Goal: Task Accomplishment & Management: Use online tool/utility

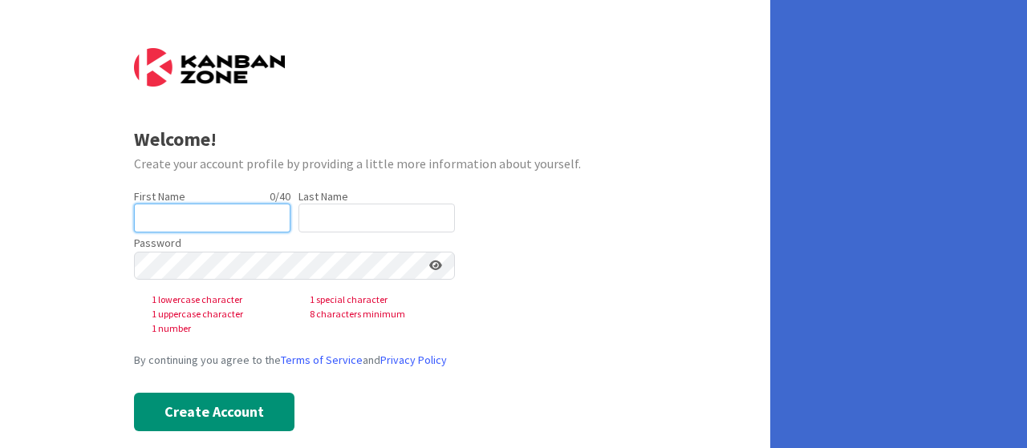
click at [187, 225] on input "text" at bounding box center [212, 218] width 156 height 29
type input "Esther"
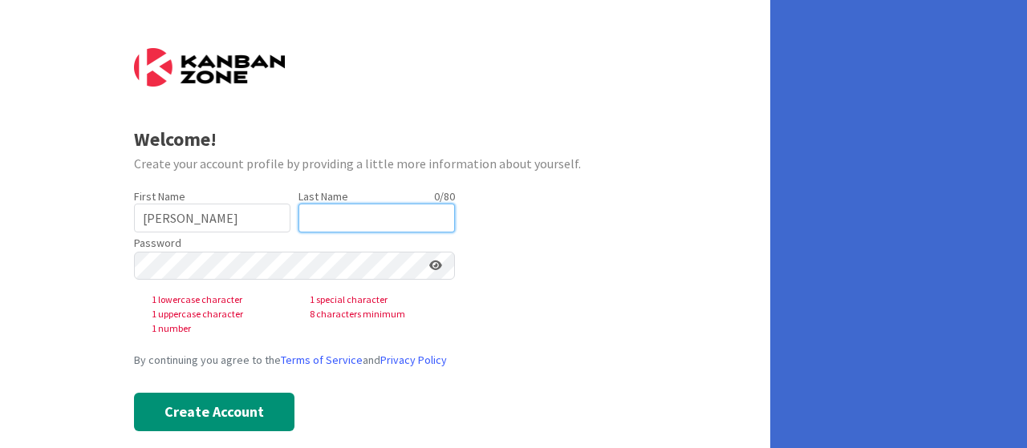
click at [362, 213] on input "text" at bounding box center [376, 218] width 156 height 29
type input "Odoko"
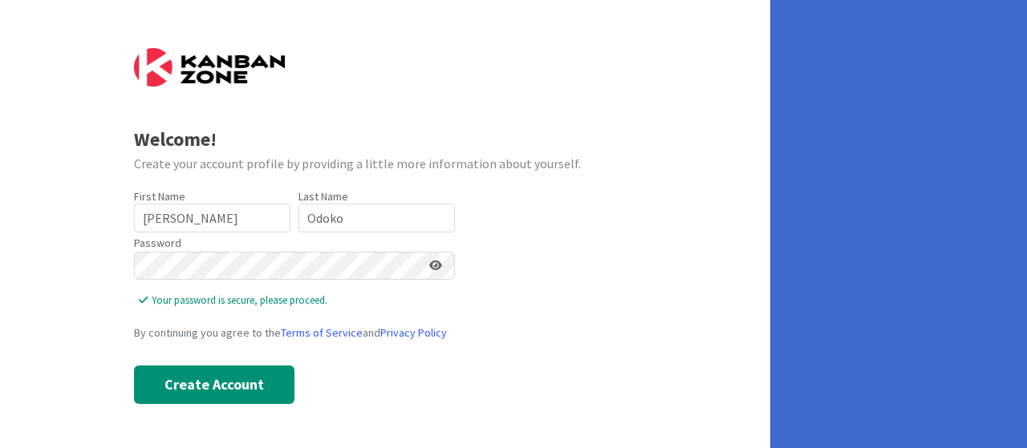
click at [431, 269] on icon at bounding box center [435, 265] width 13 height 11
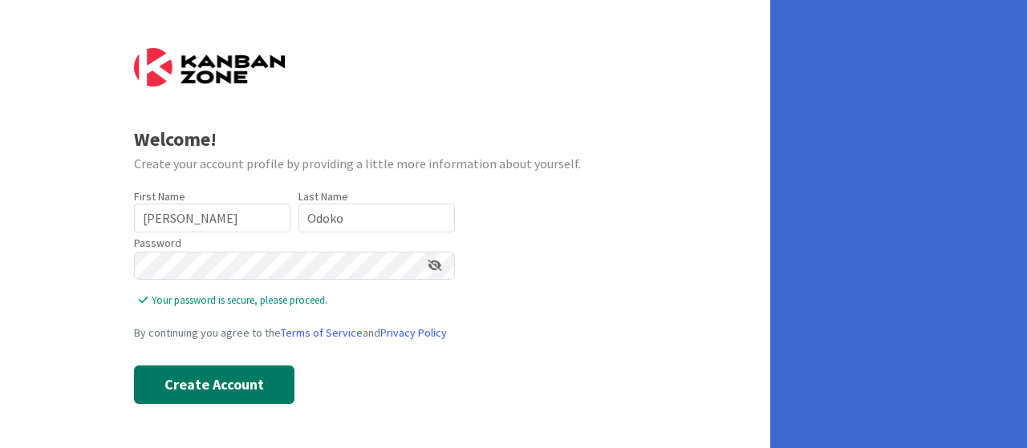
click at [221, 377] on button "Create Account" at bounding box center [214, 385] width 160 height 38
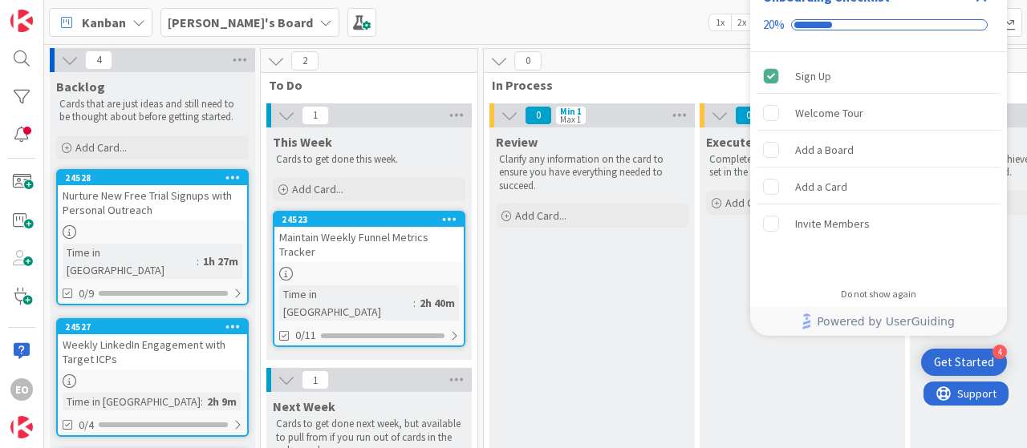
click at [239, 23] on b "[PERSON_NAME]'s Board" at bounding box center [240, 22] width 145 height 16
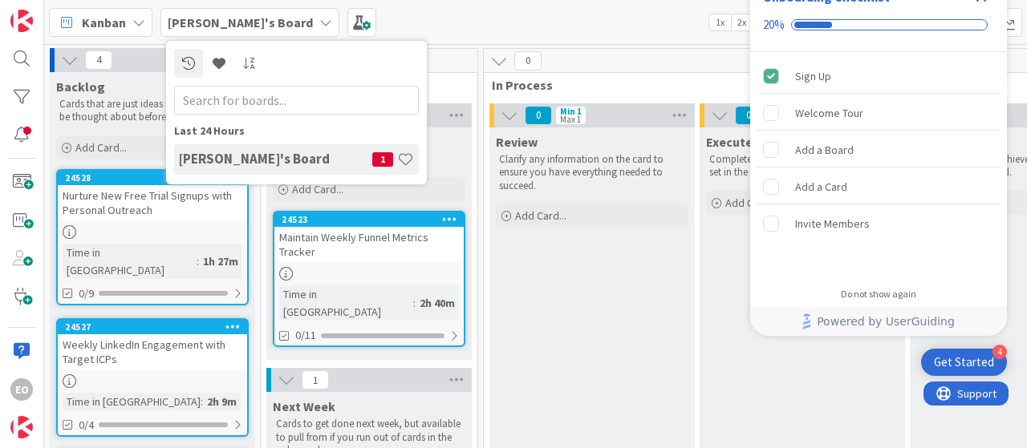
click at [361, 19] on div "Kanban Esther's Board Last 24 Hours Esther's Board 1 1x 2x 3x" at bounding box center [535, 22] width 982 height 44
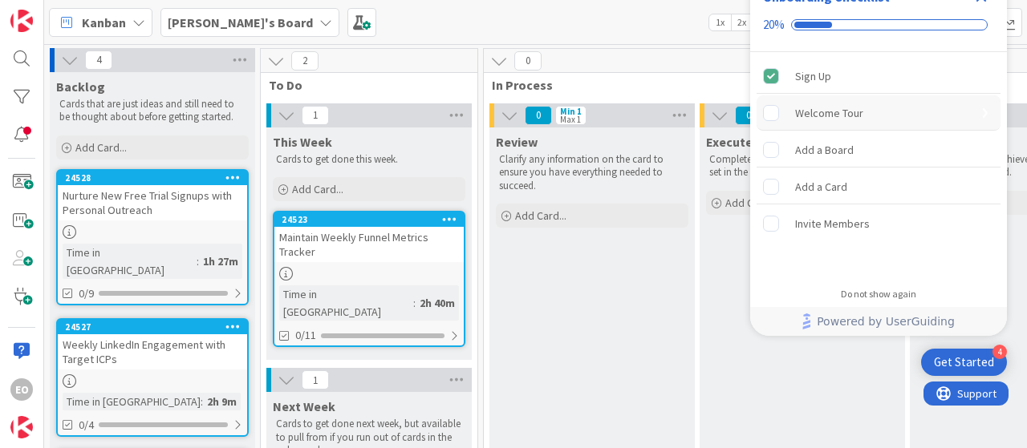
click at [928, 121] on div "Welcome Tour" at bounding box center [878, 112] width 244 height 35
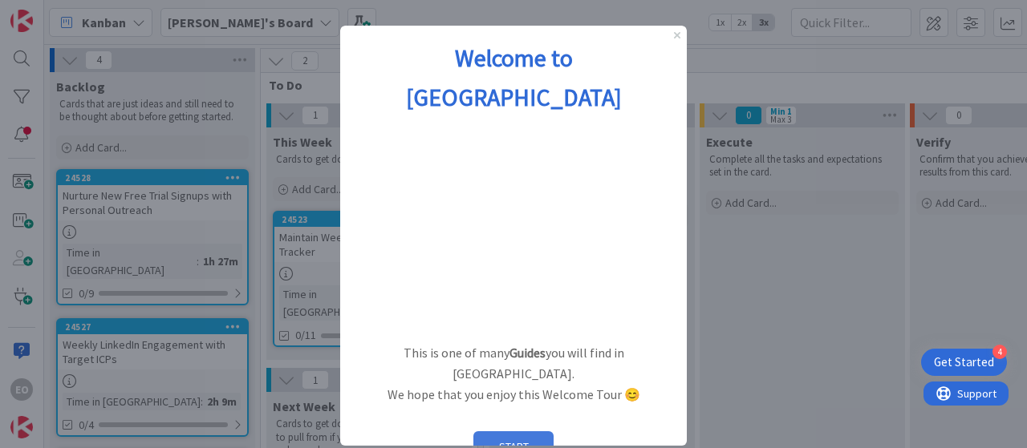
click at [528, 431] on button "START" at bounding box center [513, 446] width 80 height 30
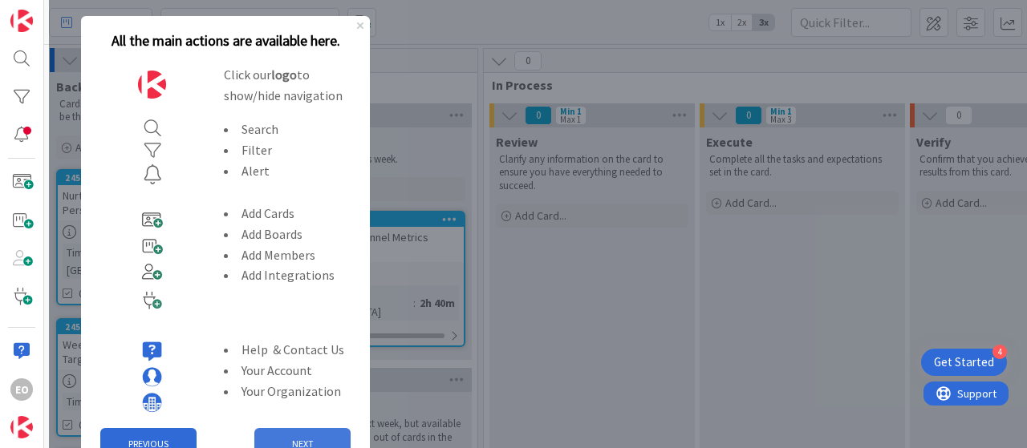
click at [302, 435] on button "NEXT" at bounding box center [302, 444] width 96 height 32
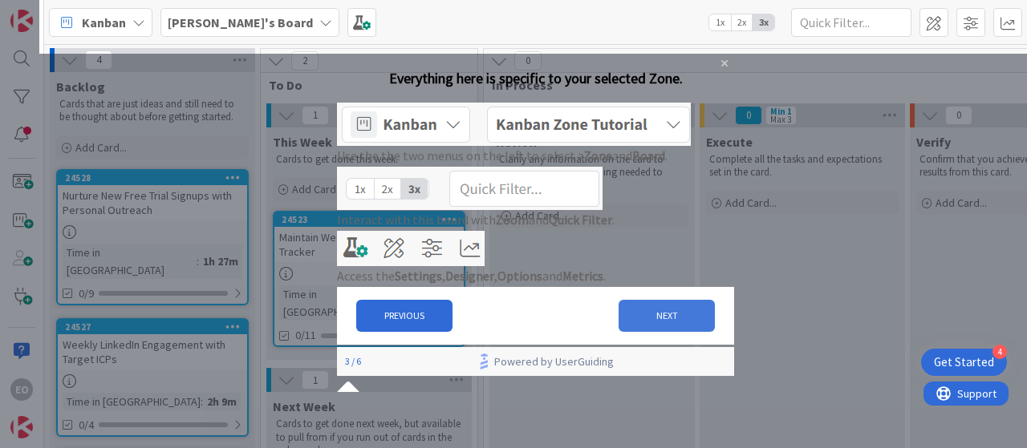
click at [649, 332] on button "NEXT" at bounding box center [666, 316] width 96 height 32
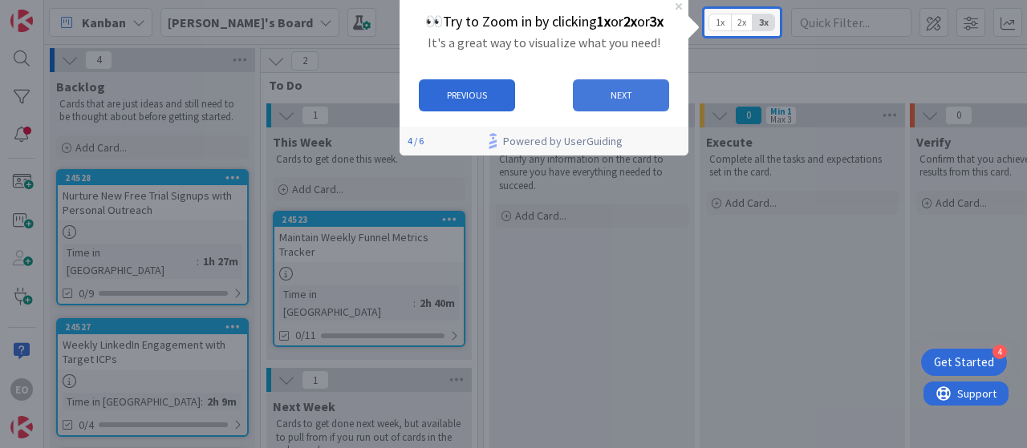
click at [622, 99] on button "NEXT" at bounding box center [620, 95] width 96 height 32
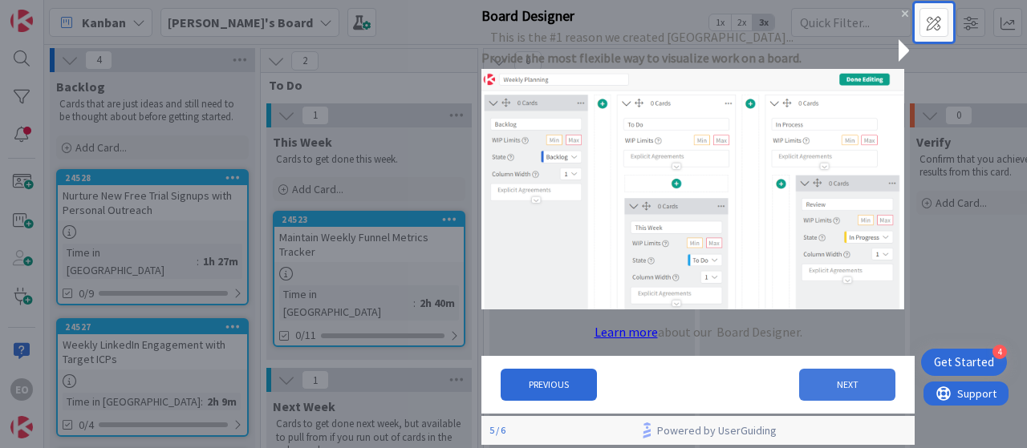
click at [818, 390] on button "NEXT" at bounding box center [847, 385] width 96 height 32
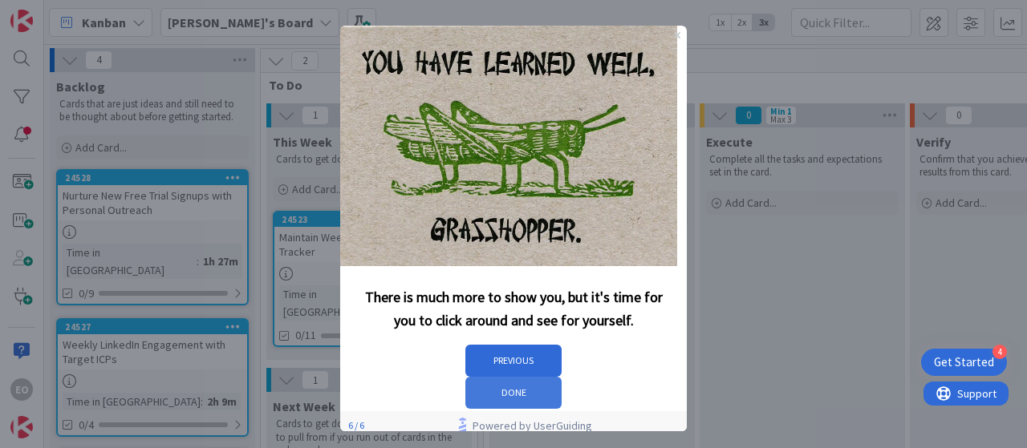
click at [561, 377] on button "DONE" at bounding box center [513, 393] width 96 height 32
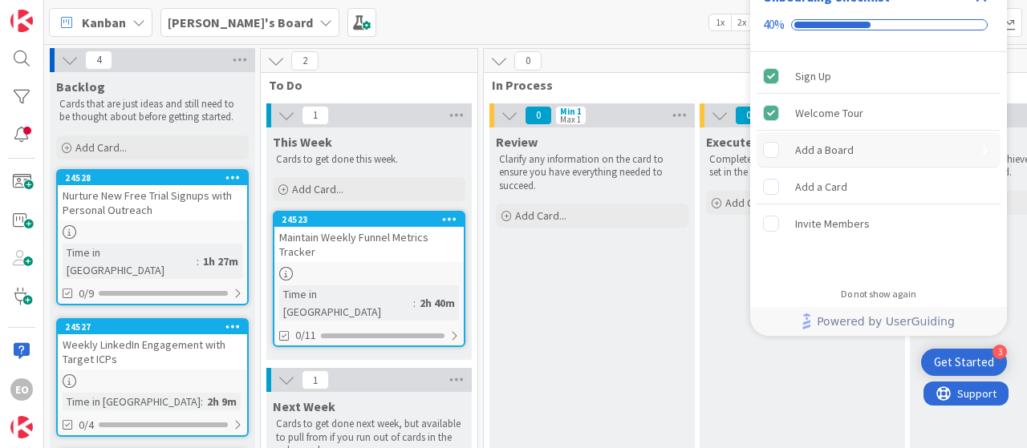
click at [880, 152] on div "Add a Board" at bounding box center [878, 149] width 244 height 35
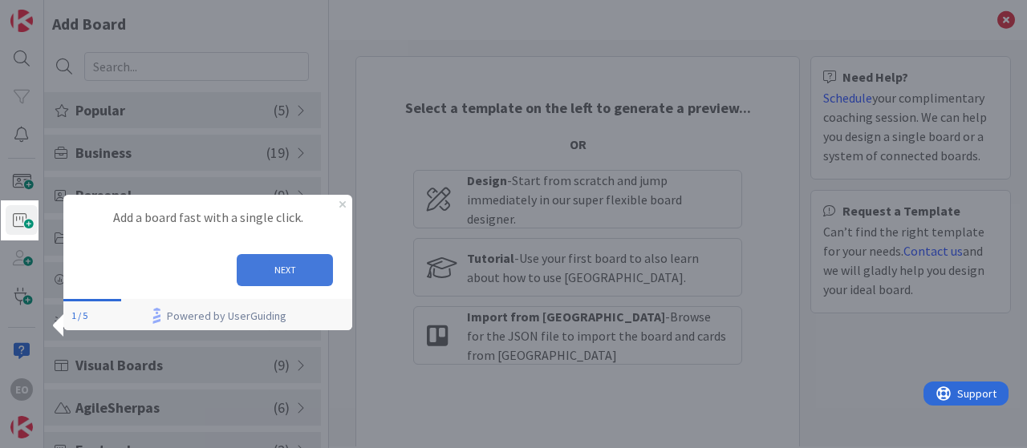
click at [301, 271] on button "NEXT" at bounding box center [285, 269] width 96 height 32
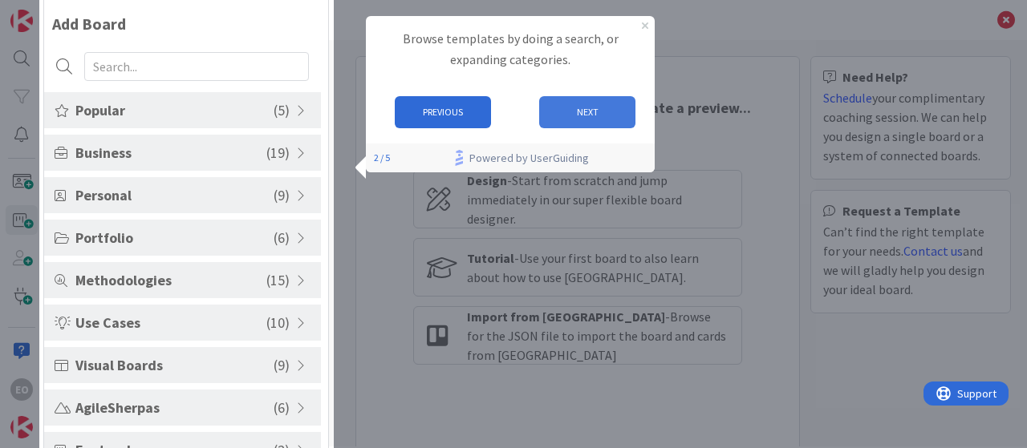
click at [610, 107] on button "NEXT" at bounding box center [586, 112] width 96 height 32
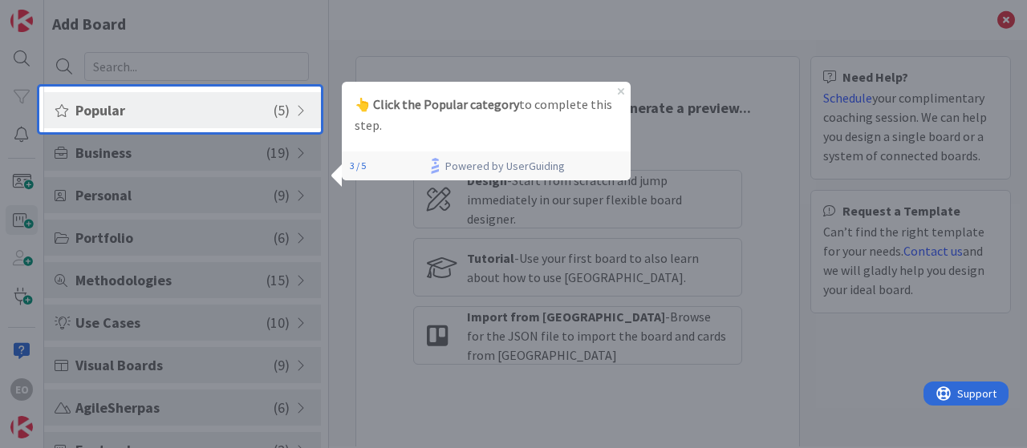
click at [263, 115] on span "Popular" at bounding box center [174, 110] width 198 height 22
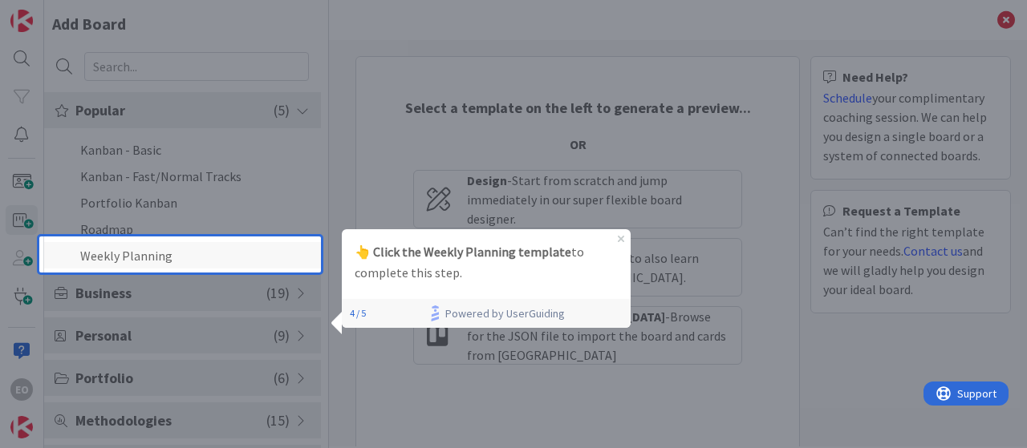
click at [195, 249] on li "Weekly Planning" at bounding box center [182, 255] width 277 height 26
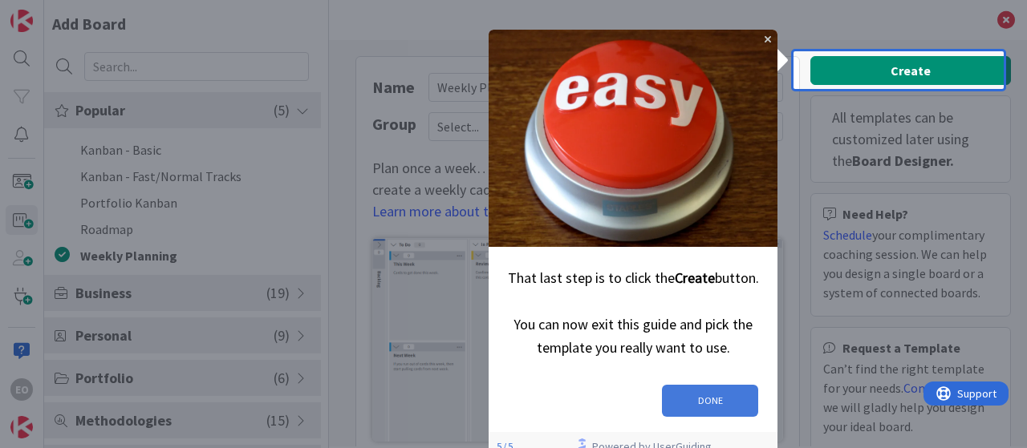
click at [698, 390] on button "DONE" at bounding box center [709, 400] width 96 height 32
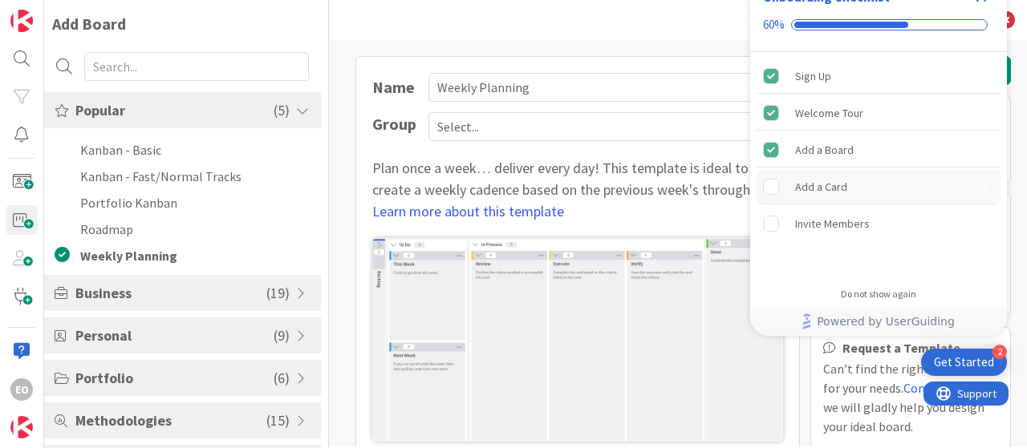
click at [849, 192] on div "Add a Card" at bounding box center [878, 186] width 244 height 35
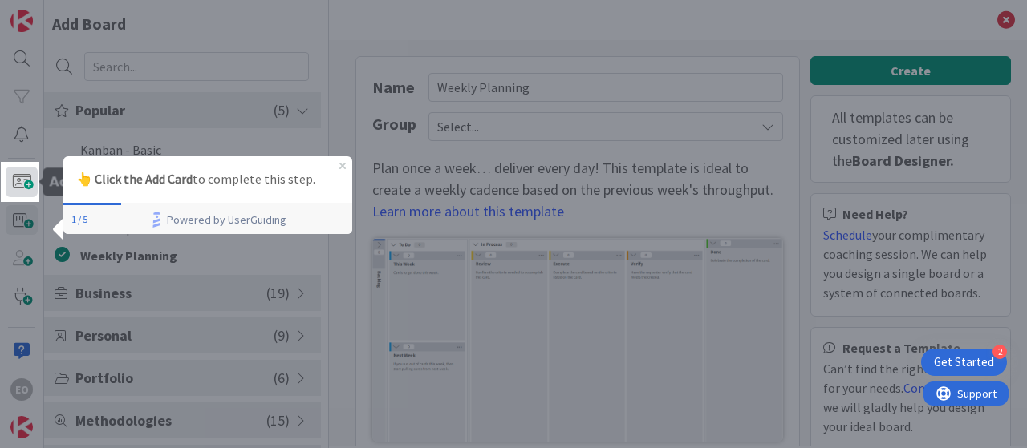
click at [19, 184] on span at bounding box center [22, 182] width 32 height 30
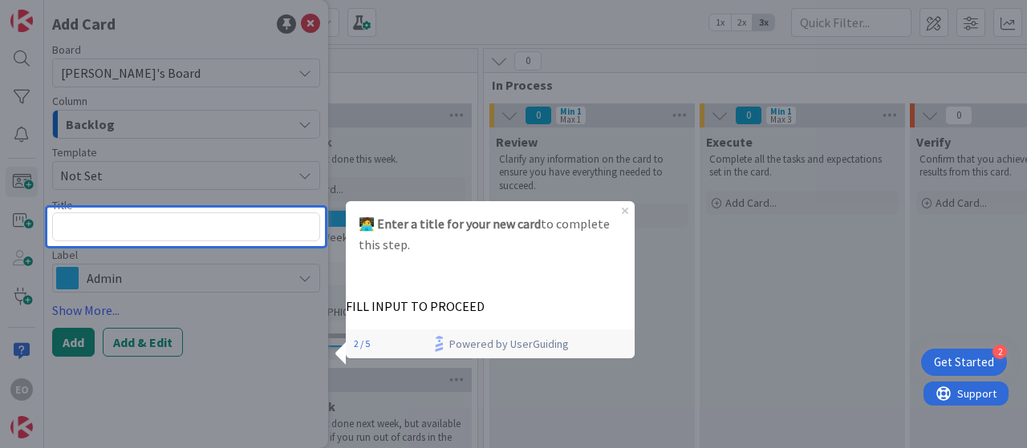
click at [626, 216] on div "🧑‍💻 Enter a title for your new card to complete this step." at bounding box center [490, 234] width 289 height 67
click at [626, 214] on div "🧑‍💻 Enter a title for your new card to complete this step." at bounding box center [490, 234] width 289 height 67
click at [196, 229] on textarea at bounding box center [186, 227] width 268 height 29
click at [625, 211] on icon "Close Preview" at bounding box center [625, 211] width 6 height 6
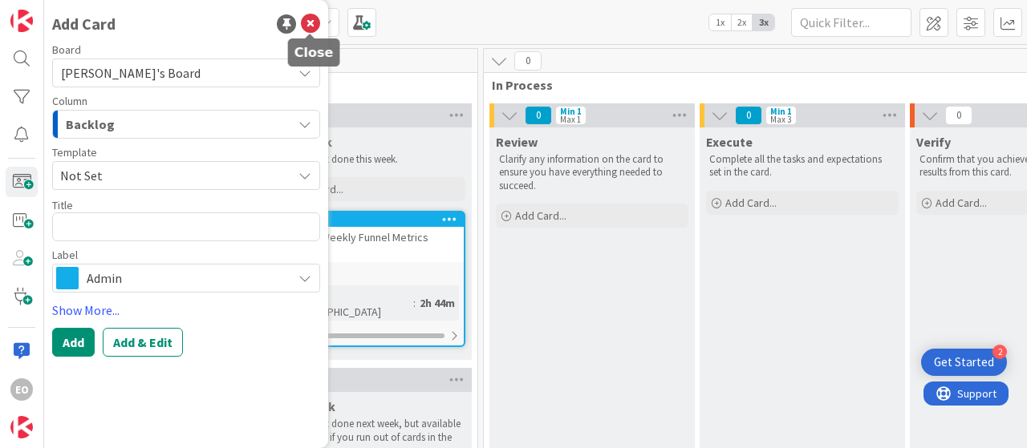
click at [310, 26] on icon at bounding box center [310, 23] width 19 height 19
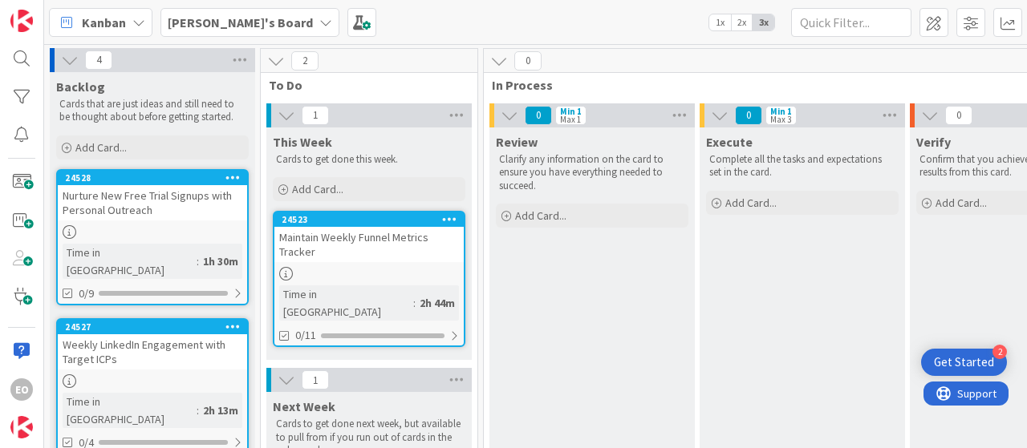
click at [971, 356] on div "Get Started" at bounding box center [964, 362] width 60 height 16
